Goal: Information Seeking & Learning: Learn about a topic

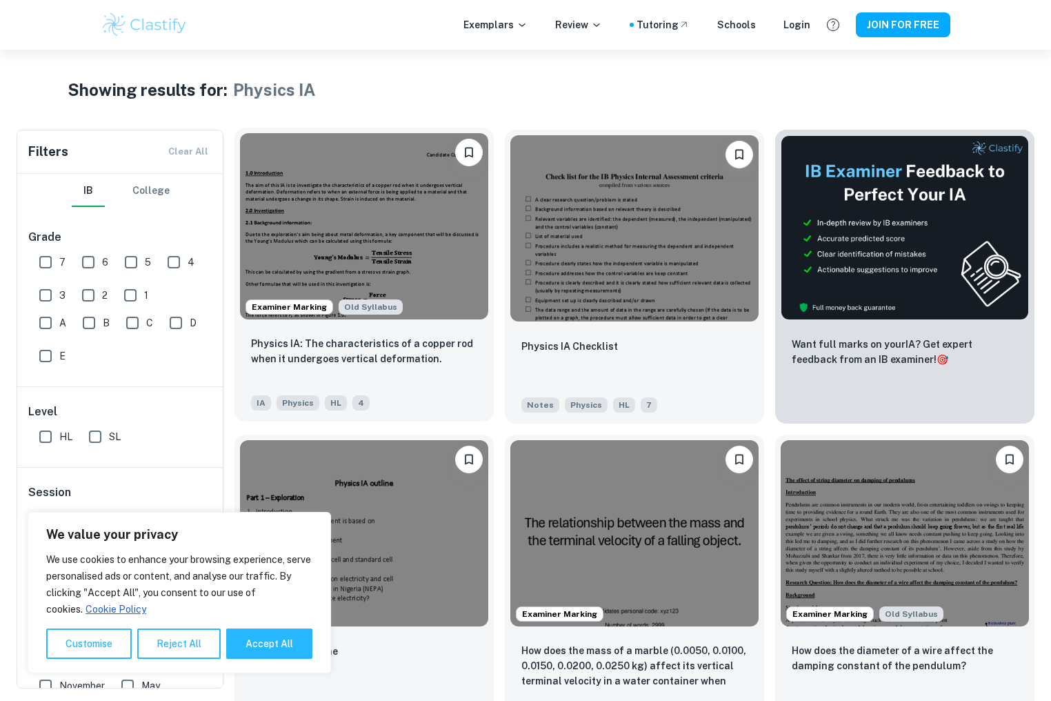
click at [390, 217] on img at bounding box center [364, 226] width 248 height 186
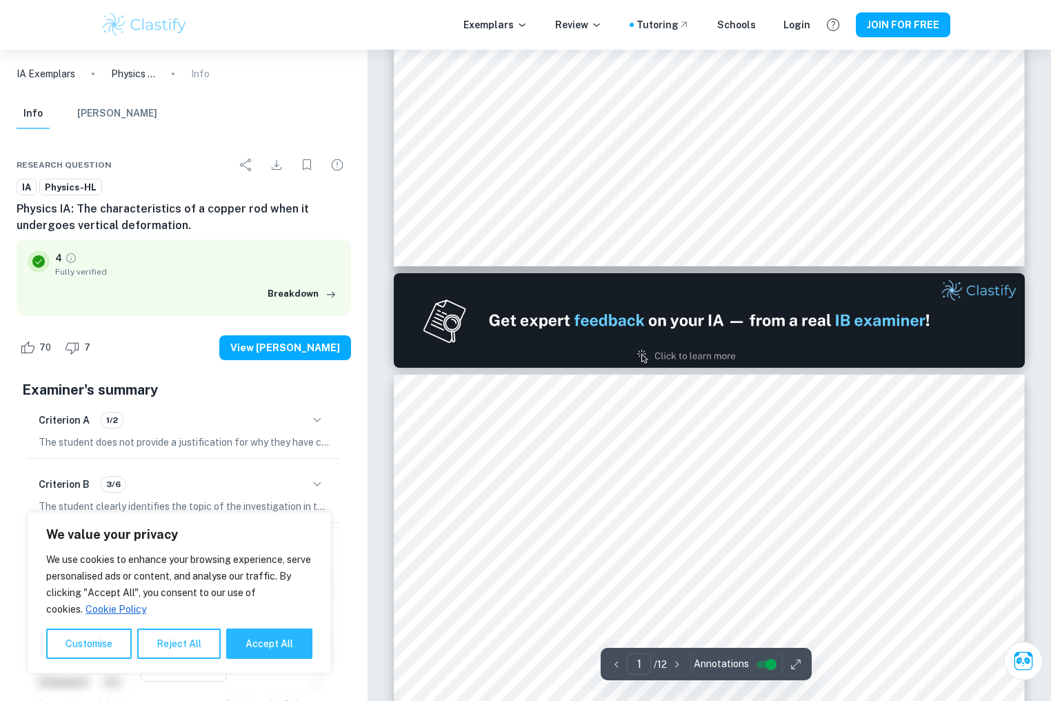
type input "2"
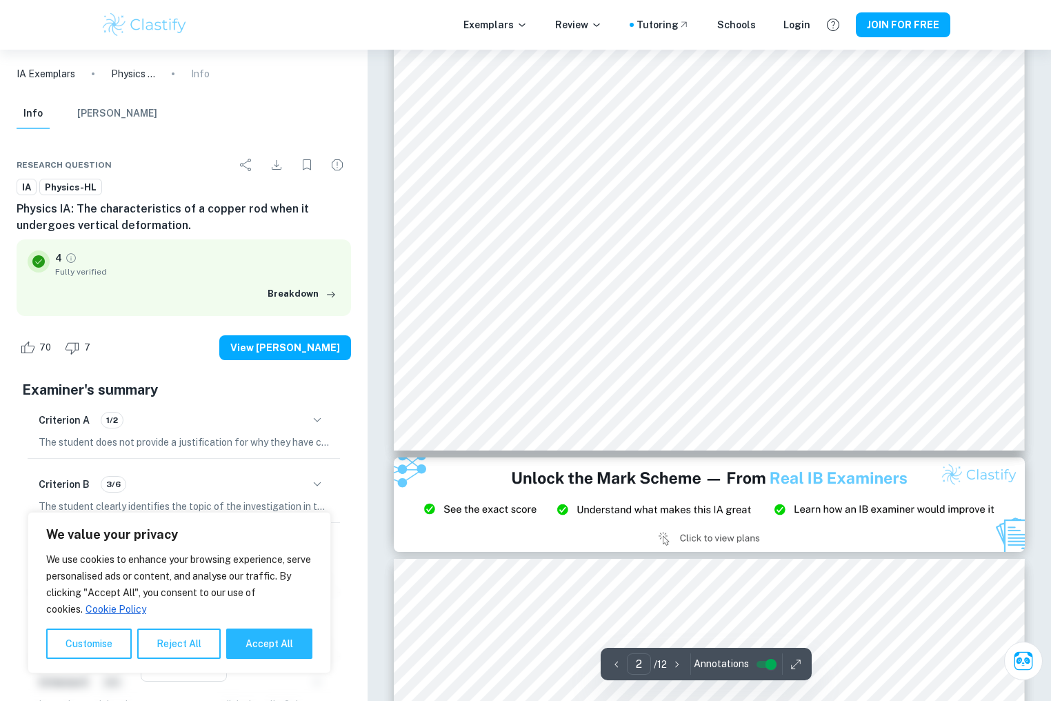
scroll to position [1360, 0]
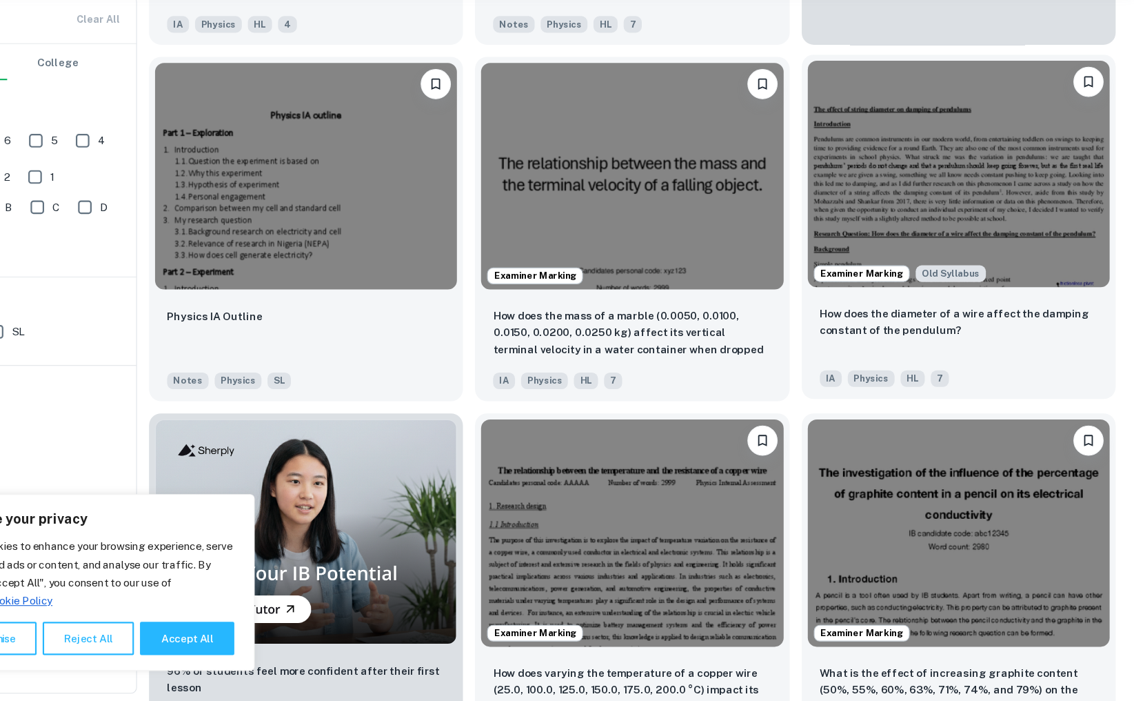
scroll to position [345, 0]
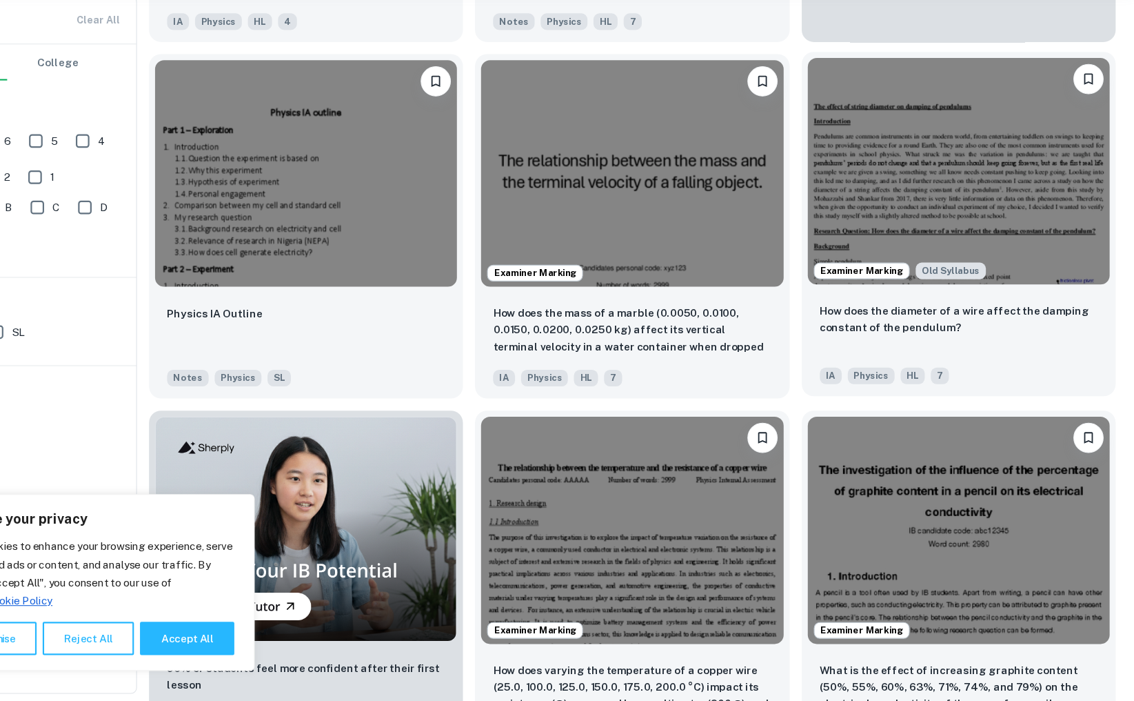
click at [973, 210] on img at bounding box center [974, 216] width 276 height 207
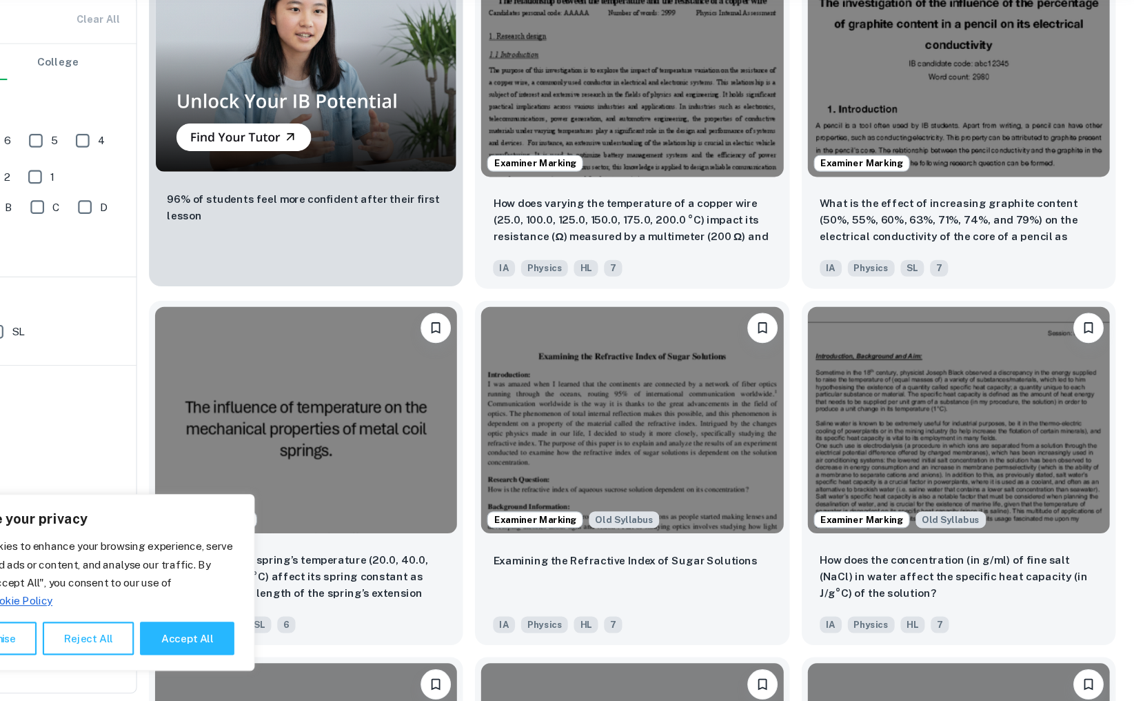
scroll to position [791, 0]
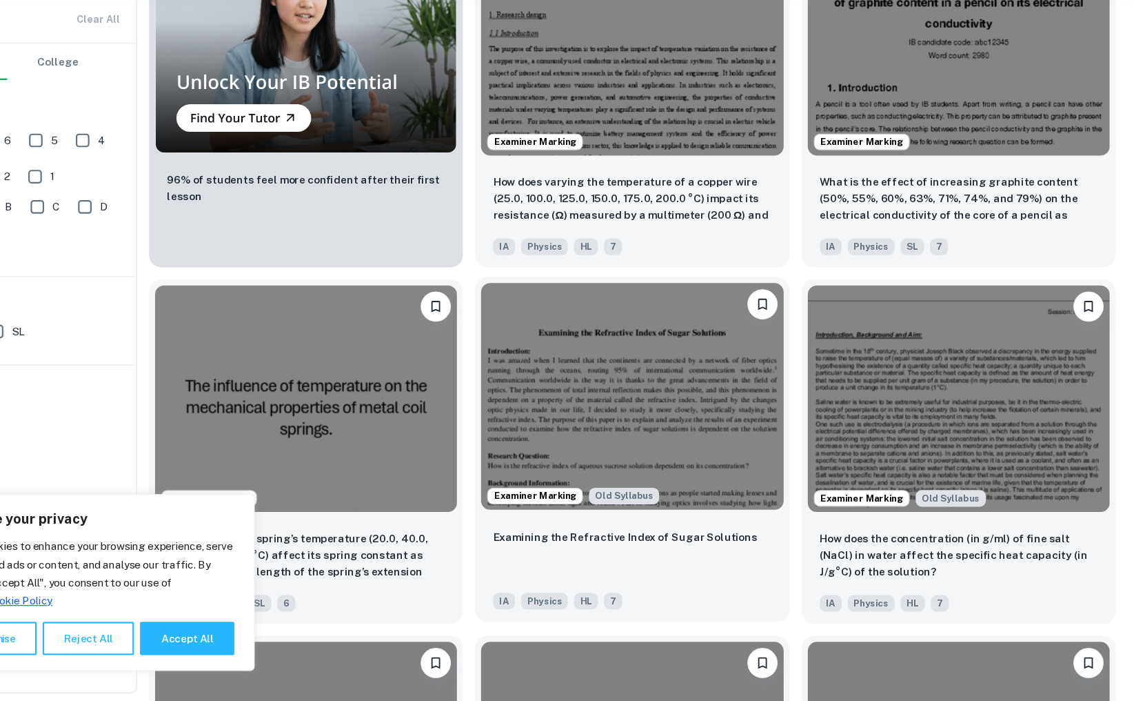
click at [624, 415] on img at bounding box center [676, 422] width 276 height 207
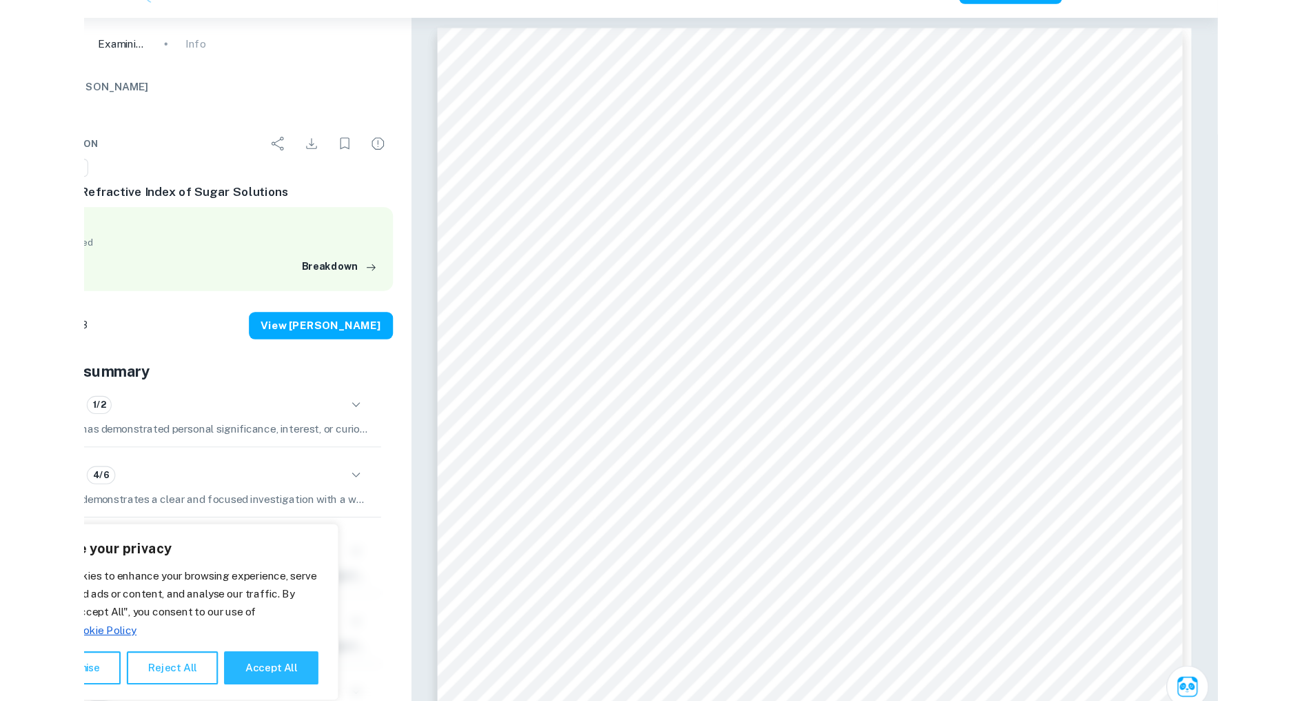
scroll to position [4, 0]
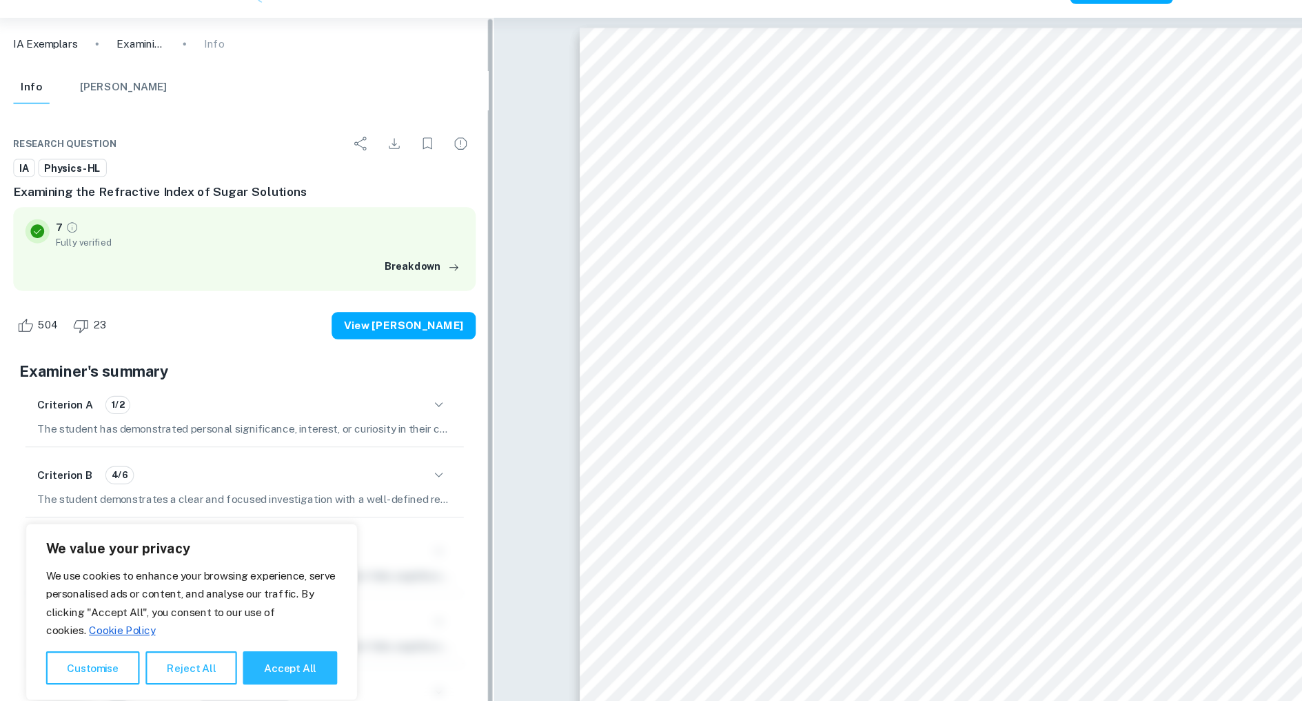
drag, startPoint x: 454, startPoint y: 239, endPoint x: 374, endPoint y: 241, distance: 80.7
click at [374, 240] on div "IA Exemplars Examining the Refractive Index of Sugar Solutions Info Info [PERSO…" at bounding box center [228, 375] width 456 height 651
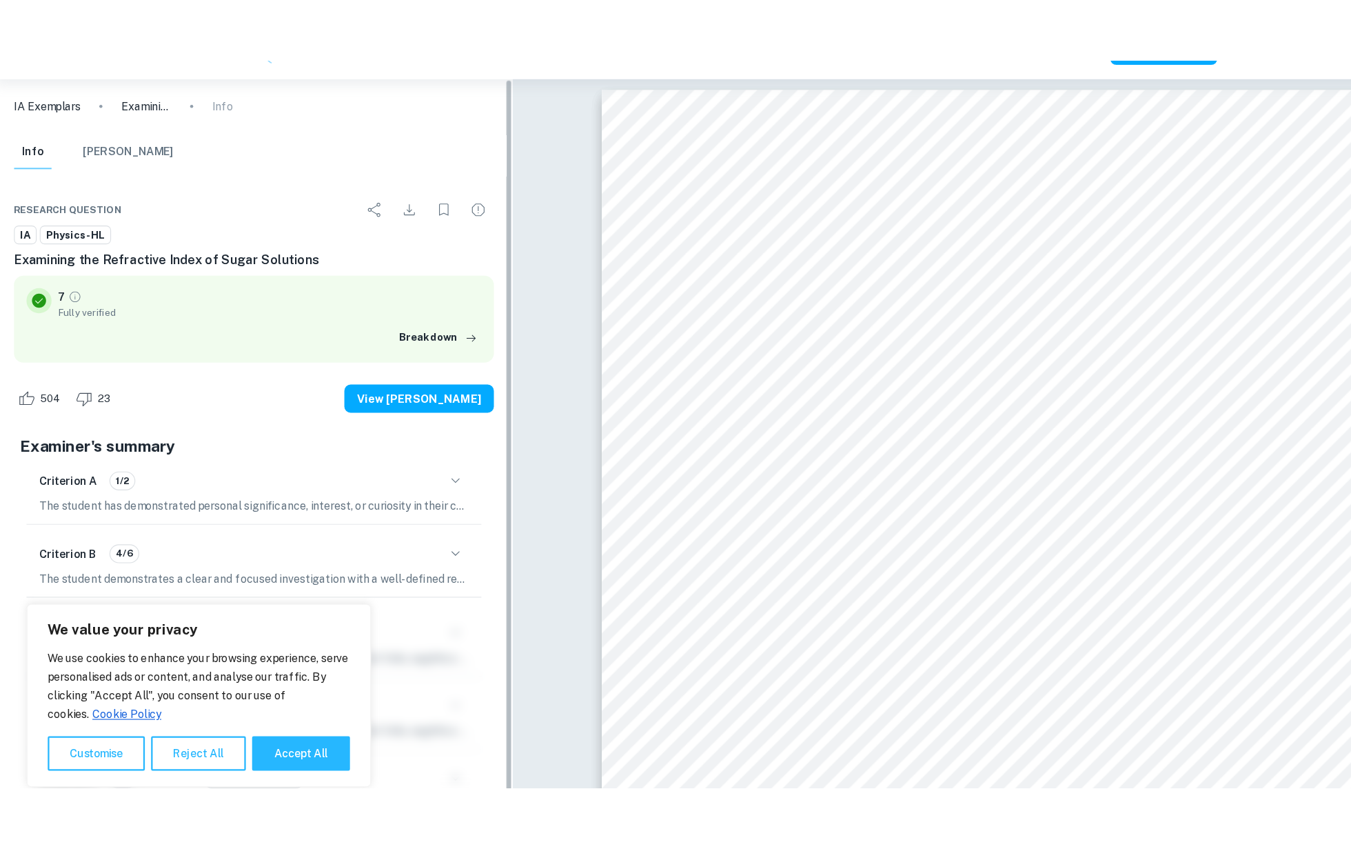
scroll to position [1, 0]
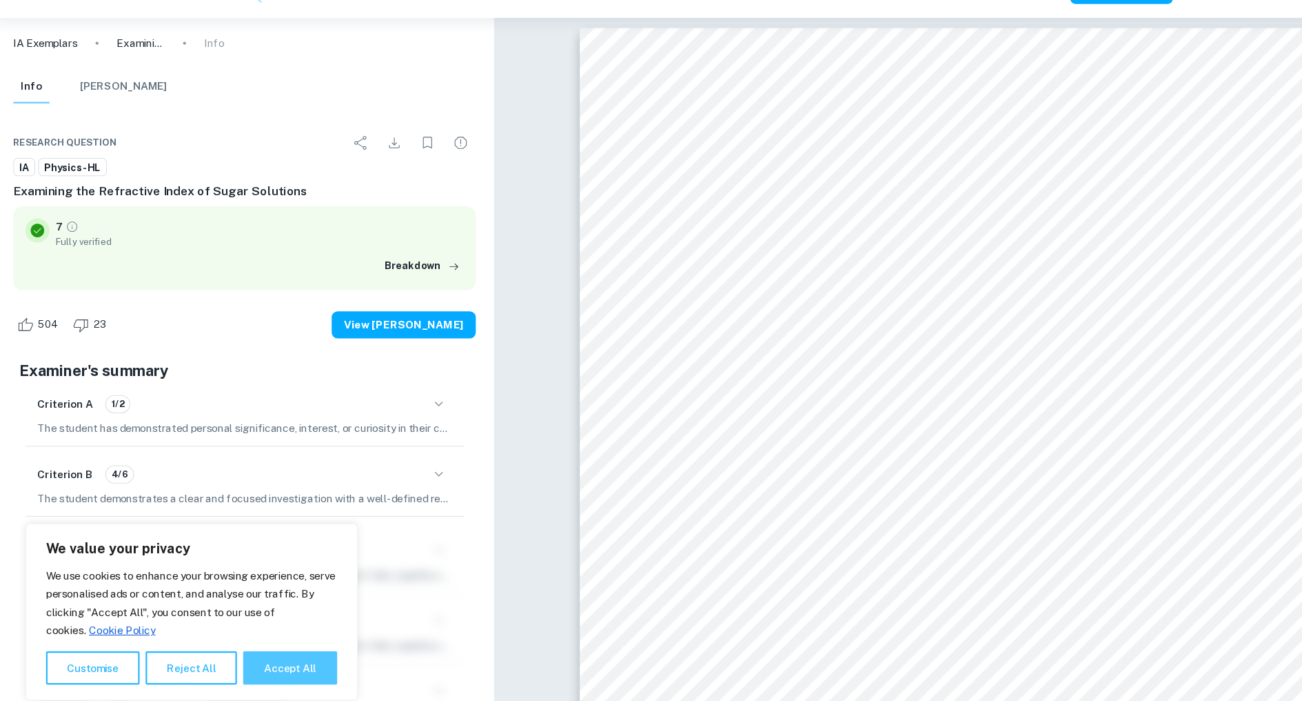
click at [274, 638] on button "Accept All" at bounding box center [269, 643] width 86 height 30
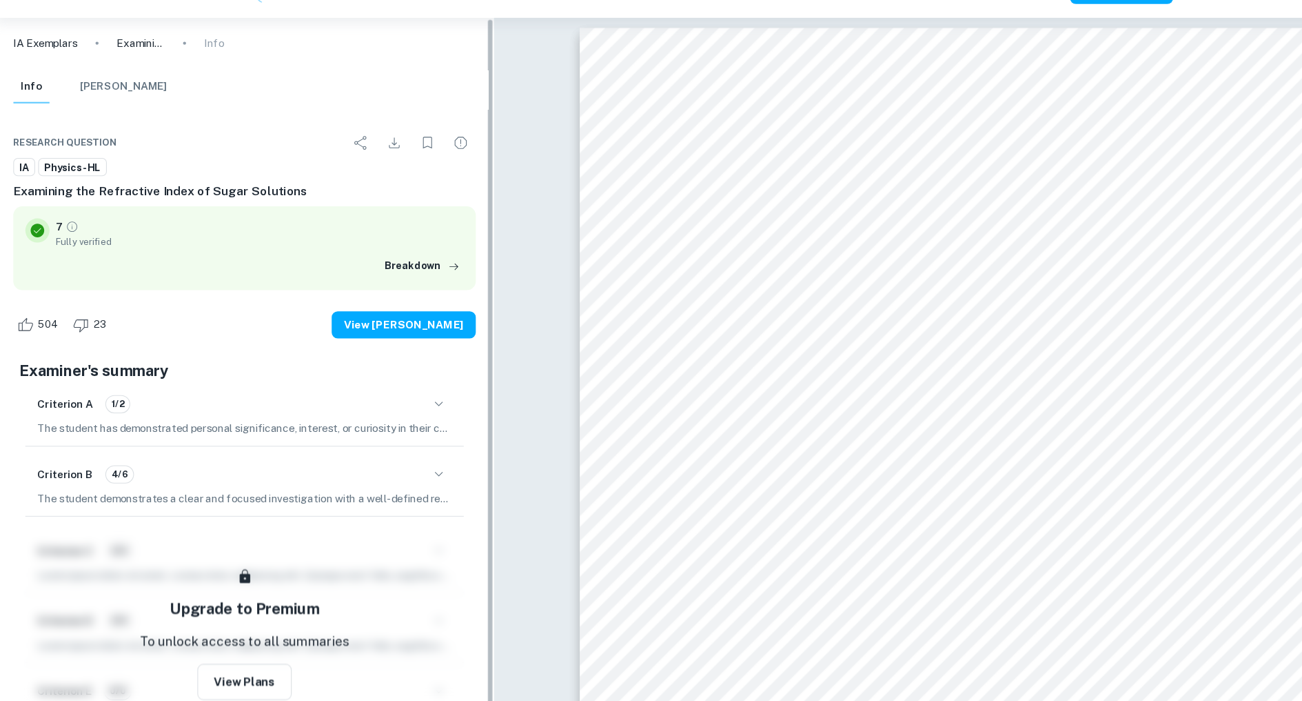
checkbox input "true"
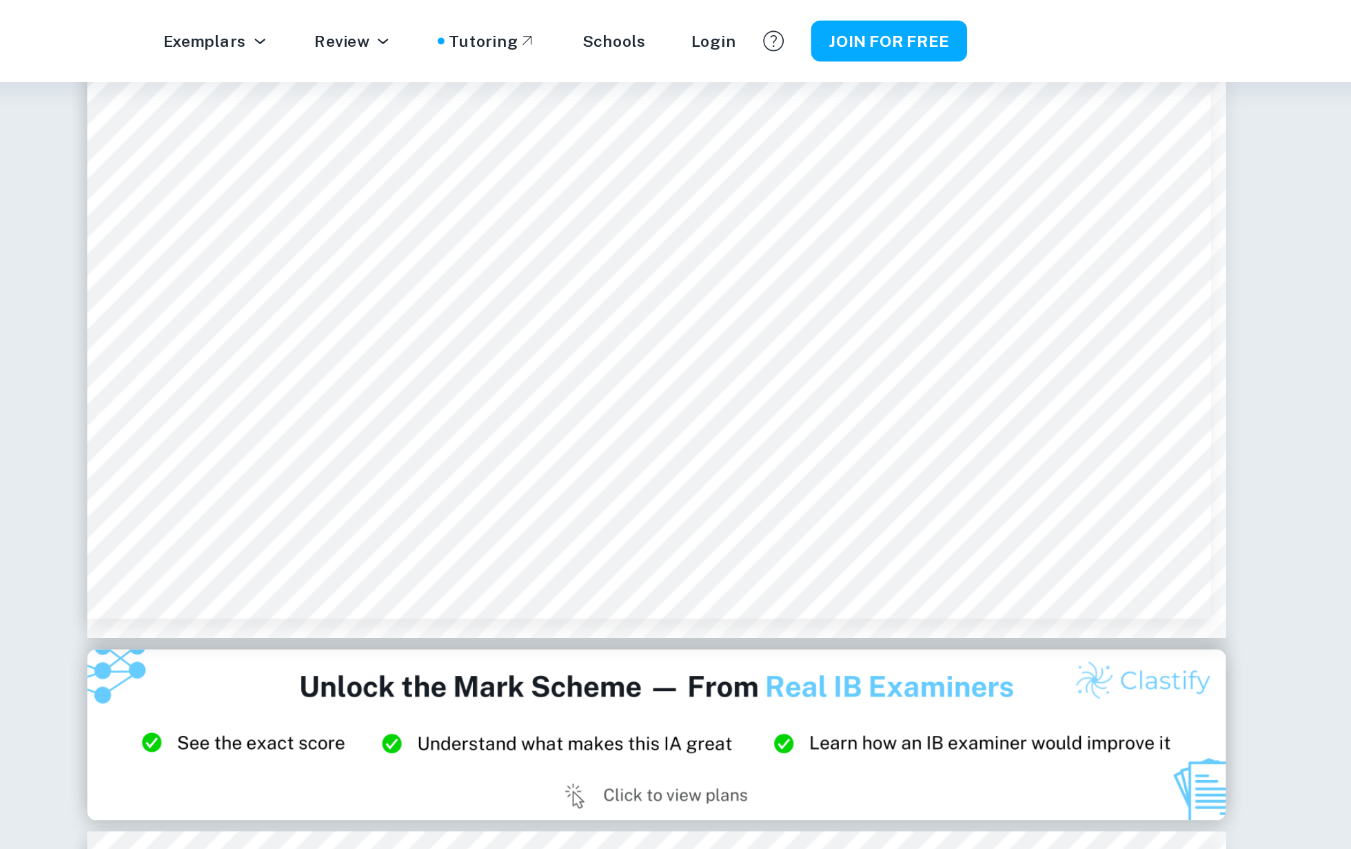
scroll to position [1579, 0]
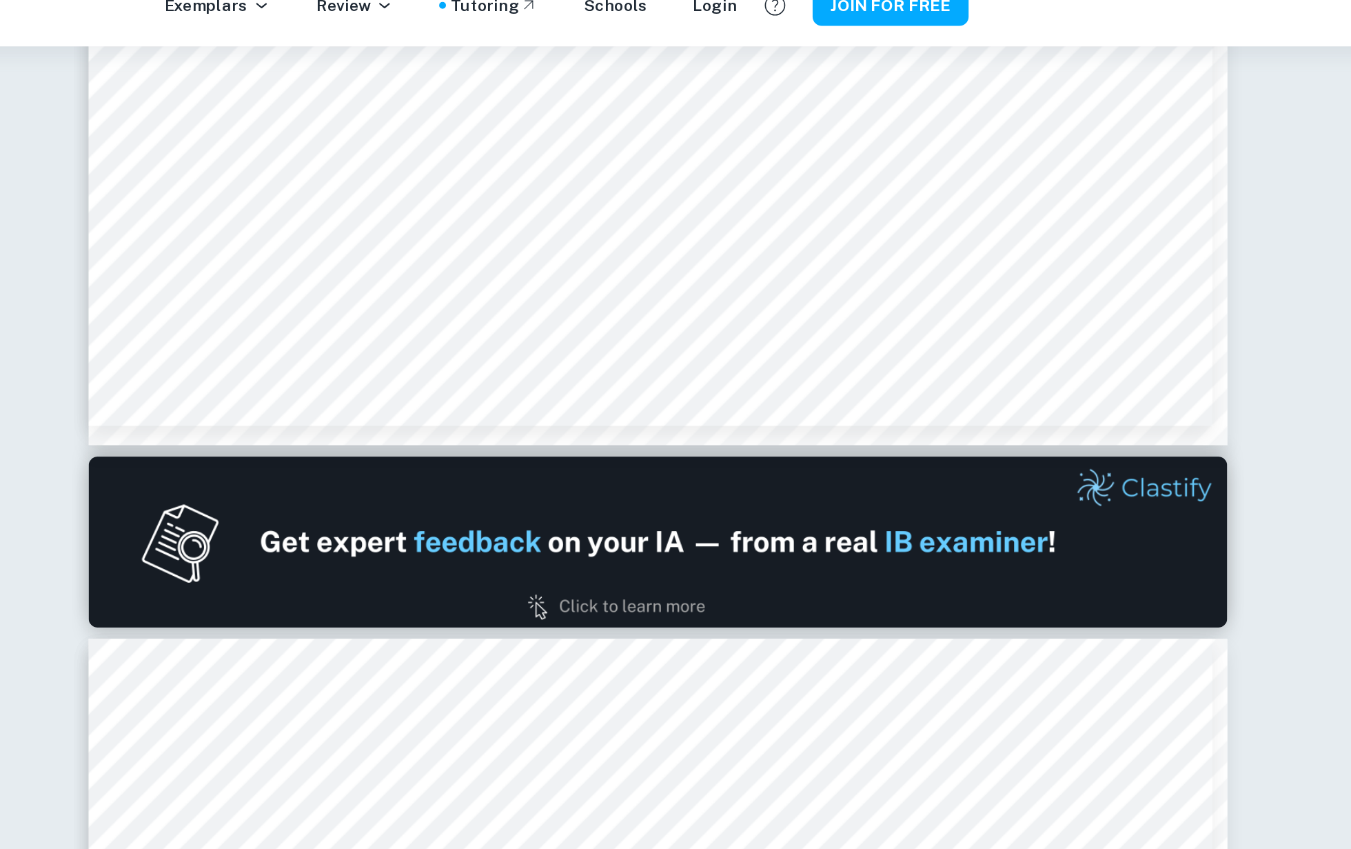
type input "1"
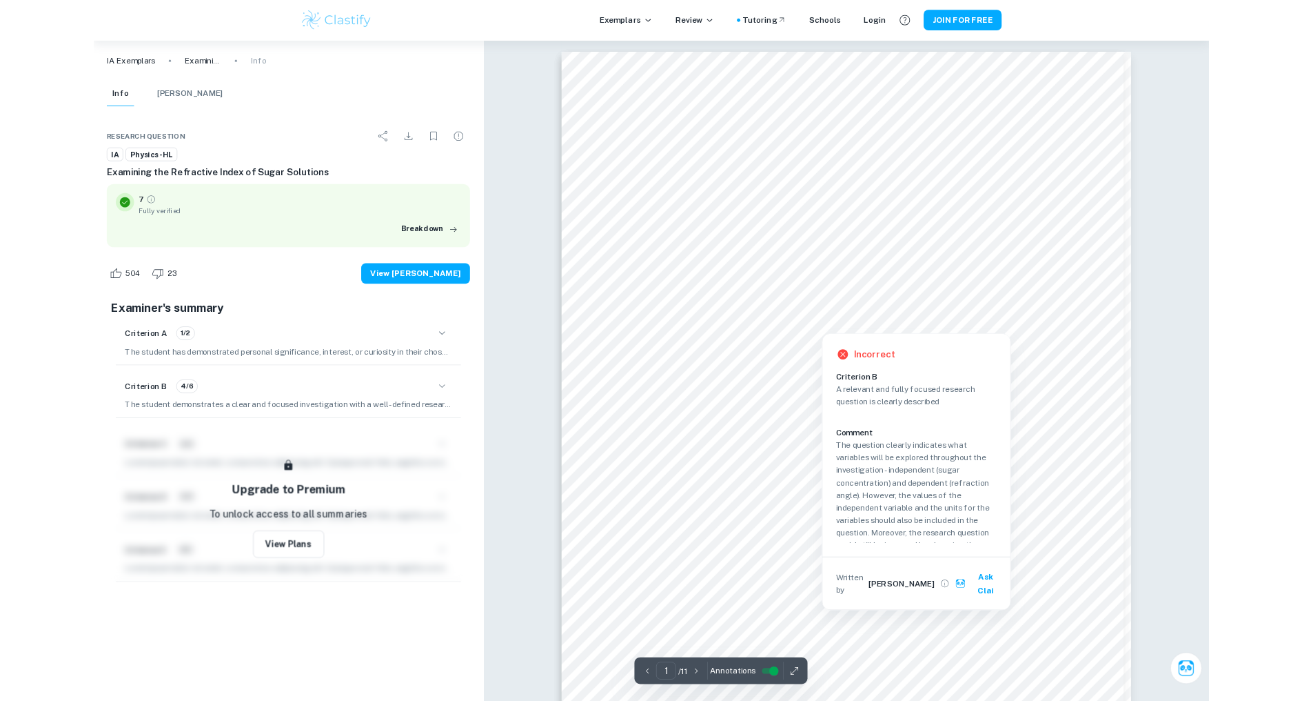
scroll to position [0, 0]
